Goal: Complete application form: Complete application form

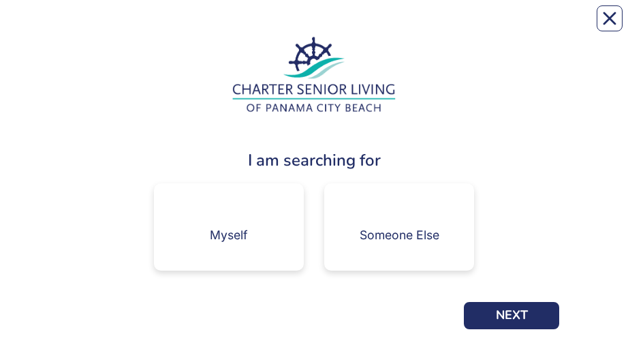
click at [543, 161] on div "I am searching for" at bounding box center [314, 160] width 491 height 25
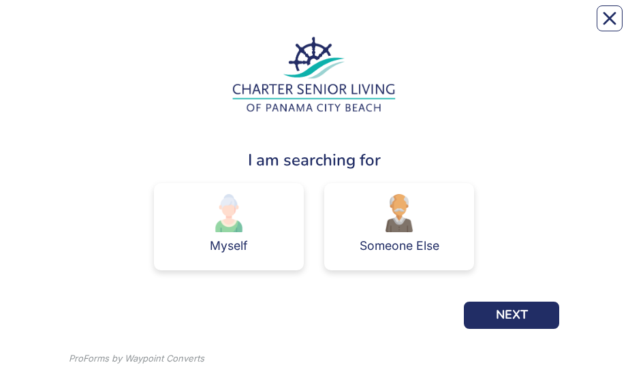
click at [410, 219] on img at bounding box center [399, 213] width 38 height 38
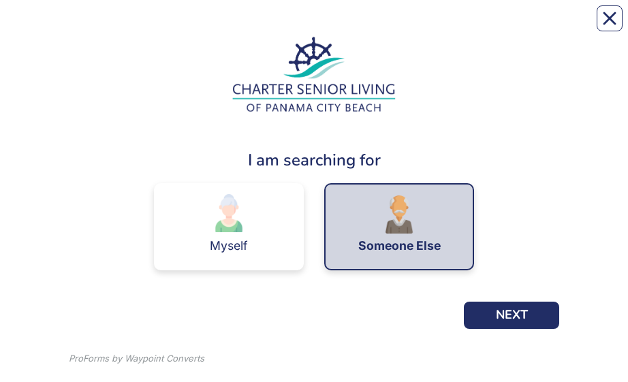
click at [524, 318] on button "NEXT" at bounding box center [511, 315] width 95 height 27
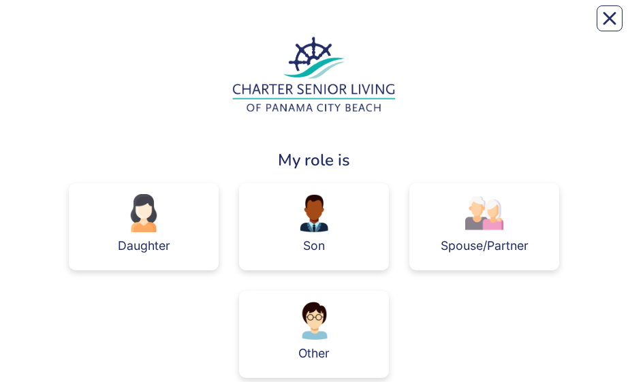
click at [331, 217] on img at bounding box center [314, 213] width 38 height 38
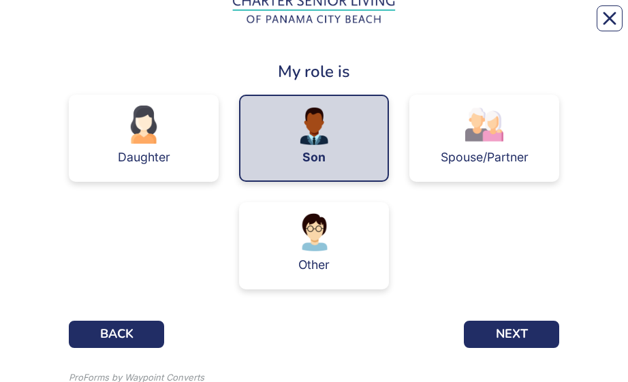
scroll to position [90, 0]
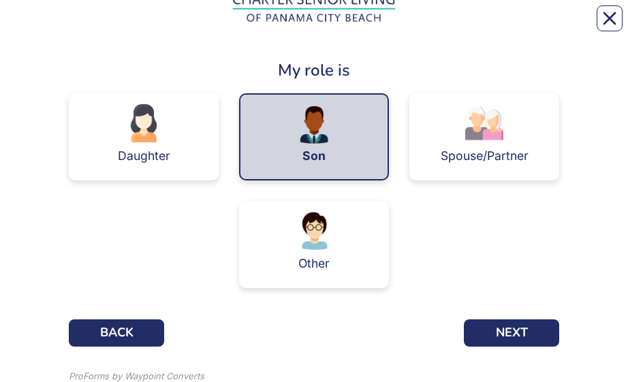
click at [519, 333] on button "NEXT" at bounding box center [511, 333] width 95 height 27
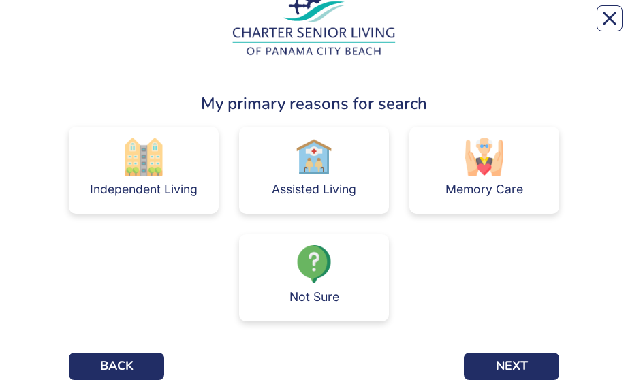
scroll to position [59, 0]
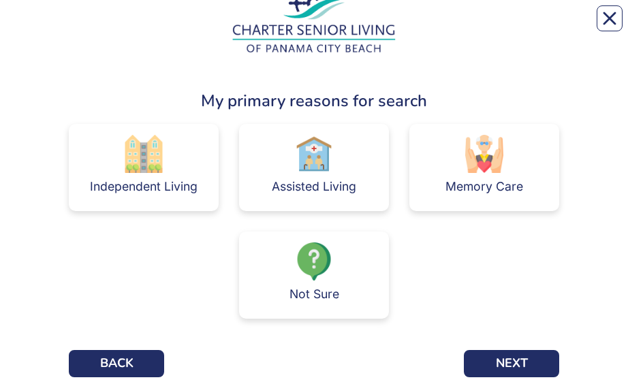
click at [493, 170] on img at bounding box center [485, 154] width 38 height 38
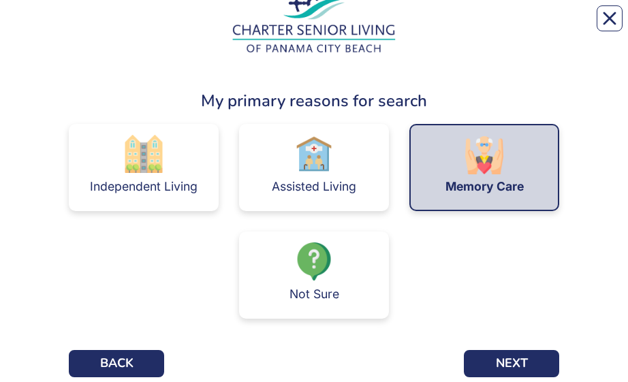
click at [326, 279] on img at bounding box center [314, 262] width 38 height 38
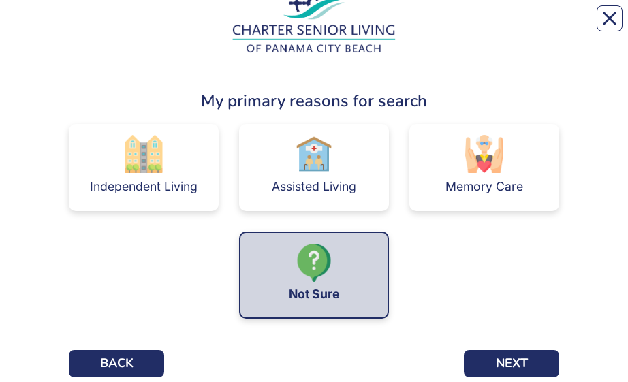
click at [517, 346] on button "NEXT" at bounding box center [511, 363] width 95 height 27
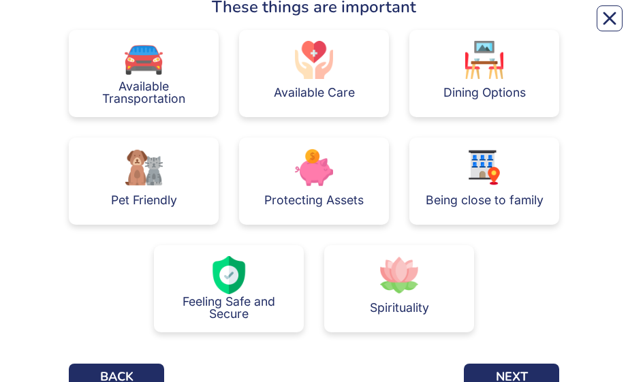
scroll to position [153, 0]
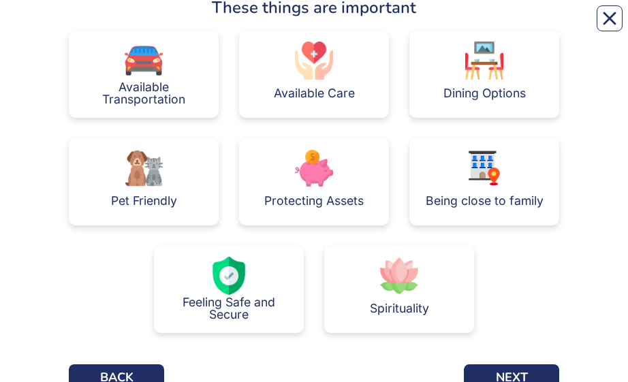
click at [179, 81] on div "Available Transportation" at bounding box center [144, 93] width 128 height 27
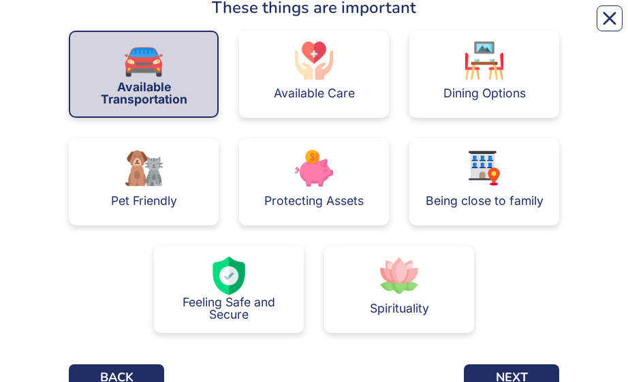
click at [356, 91] on div "Available Care" at bounding box center [314, 74] width 150 height 87
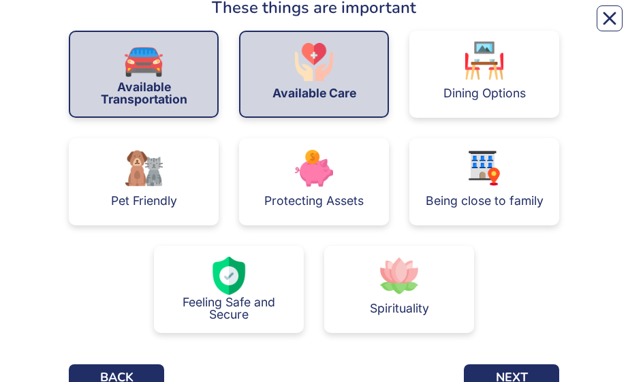
click at [543, 82] on div "Dining Options" at bounding box center [485, 74] width 150 height 87
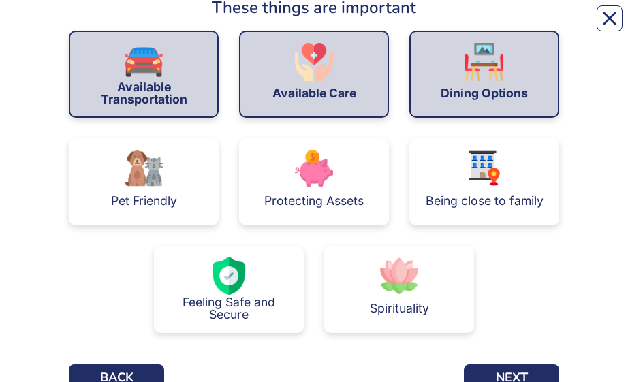
click at [175, 197] on div "Pet Friendly" at bounding box center [144, 201] width 66 height 12
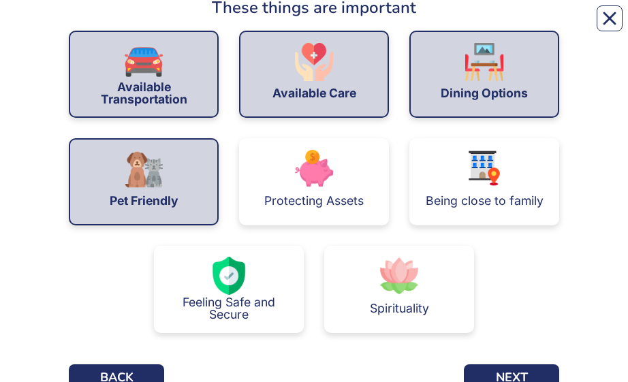
click at [168, 199] on div "Pet Friendly" at bounding box center [144, 201] width 69 height 12
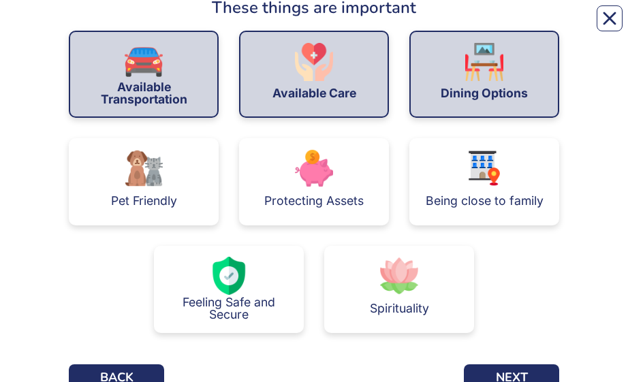
click at [160, 199] on div "Pet Friendly" at bounding box center [144, 201] width 66 height 12
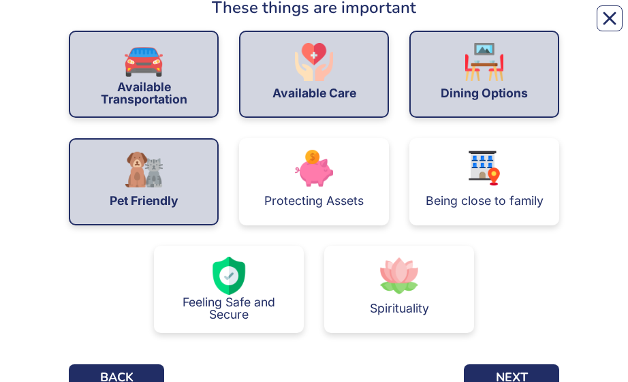
click at [189, 185] on div "Pet Friendly" at bounding box center [144, 181] width 150 height 87
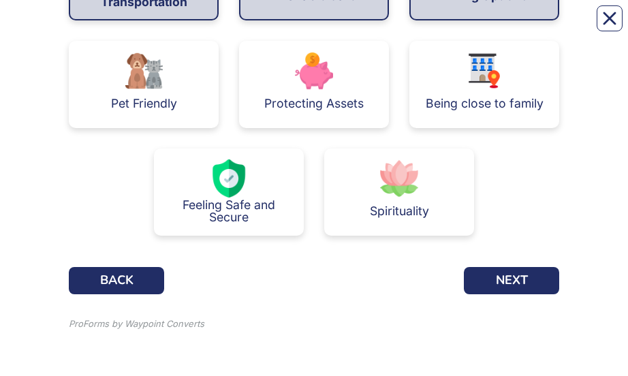
scroll to position [251, 0]
click at [525, 279] on button "NEXT" at bounding box center [511, 280] width 95 height 27
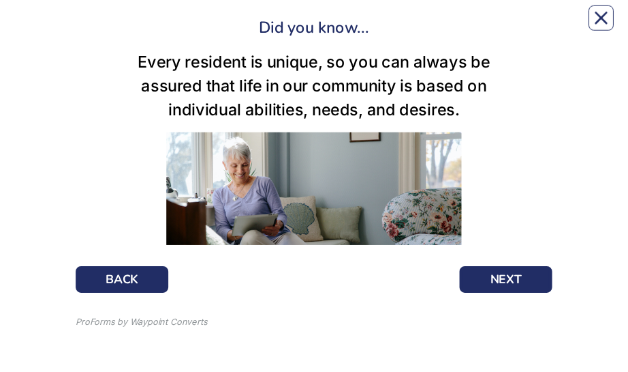
scroll to position [144, 0]
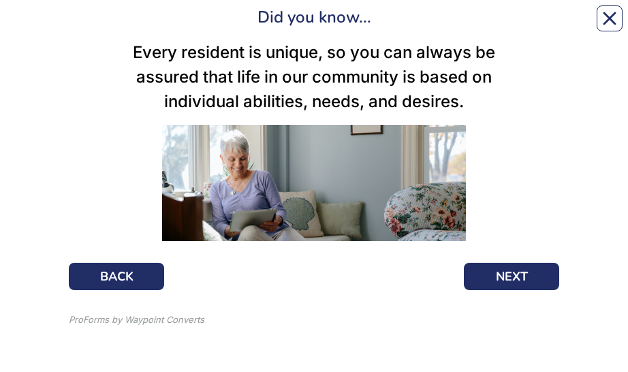
click at [516, 279] on button "NEXT" at bounding box center [511, 275] width 95 height 27
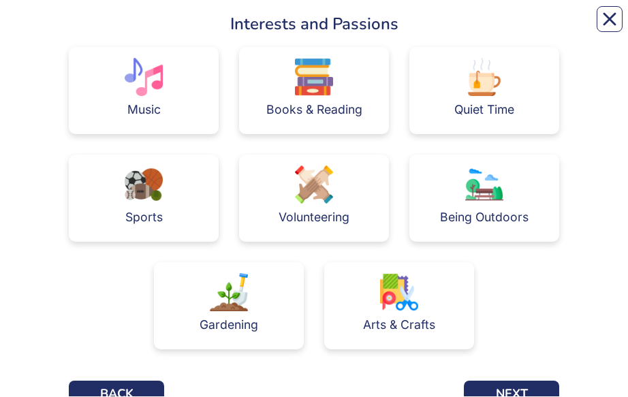
scroll to position [157, 0]
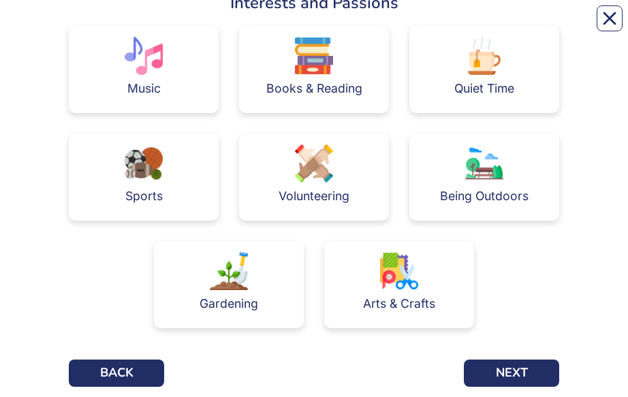
click at [517, 346] on button "NEXT" at bounding box center [511, 373] width 95 height 27
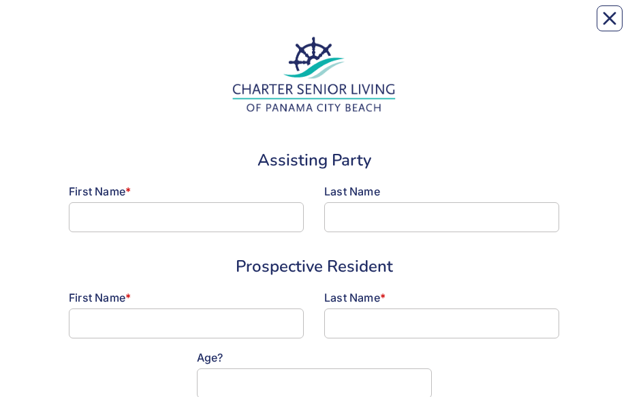
click at [616, 16] on icon "Close" at bounding box center [610, 19] width 14 height 14
